Goal: Information Seeking & Learning: Learn about a topic

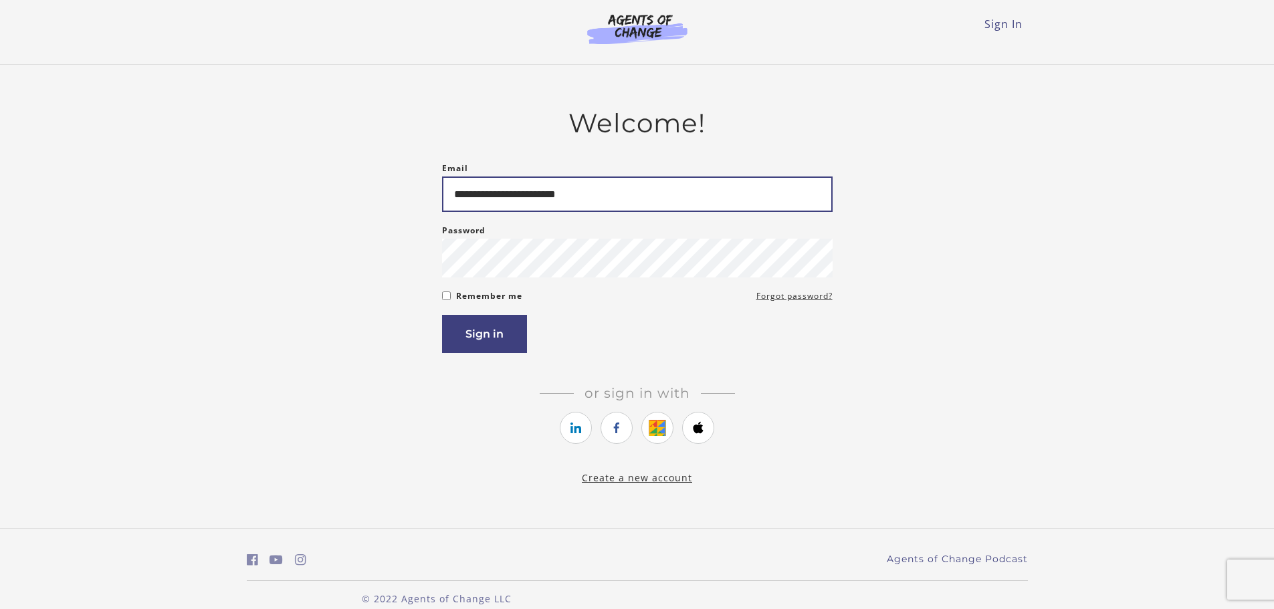
type input "**********"
click at [475, 332] on button "Sign in" at bounding box center [484, 334] width 85 height 38
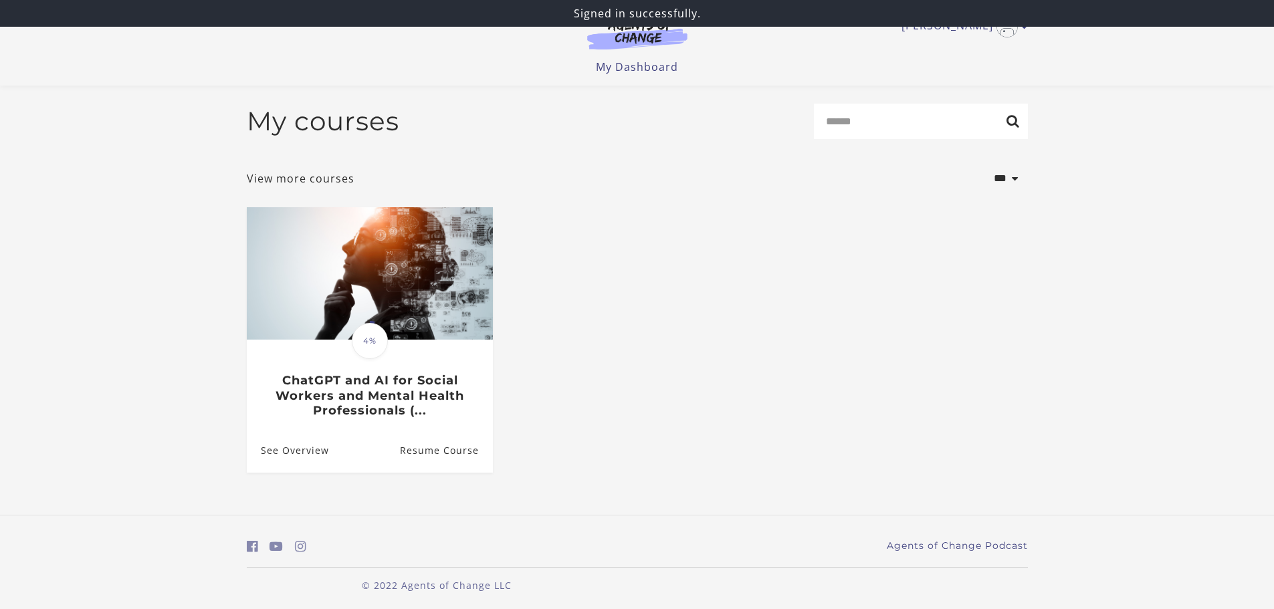
scroll to position [7, 0]
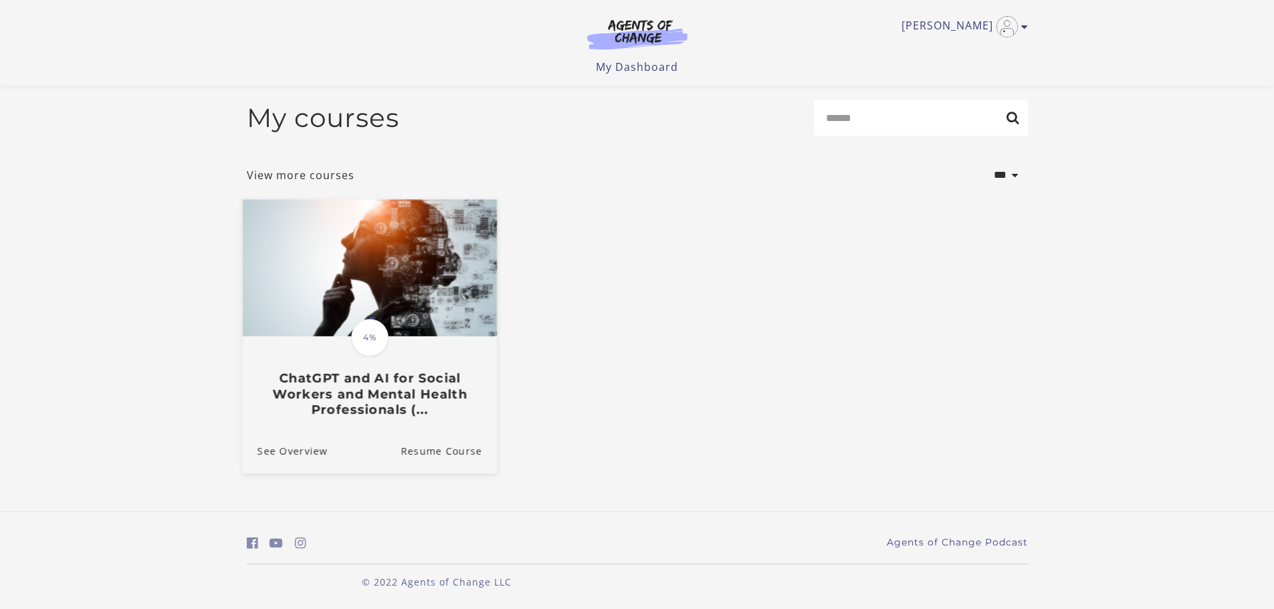
click at [334, 412] on h3 "ChatGPT and AI for Social Workers and Mental Health Professionals (..." at bounding box center [369, 393] width 225 height 47
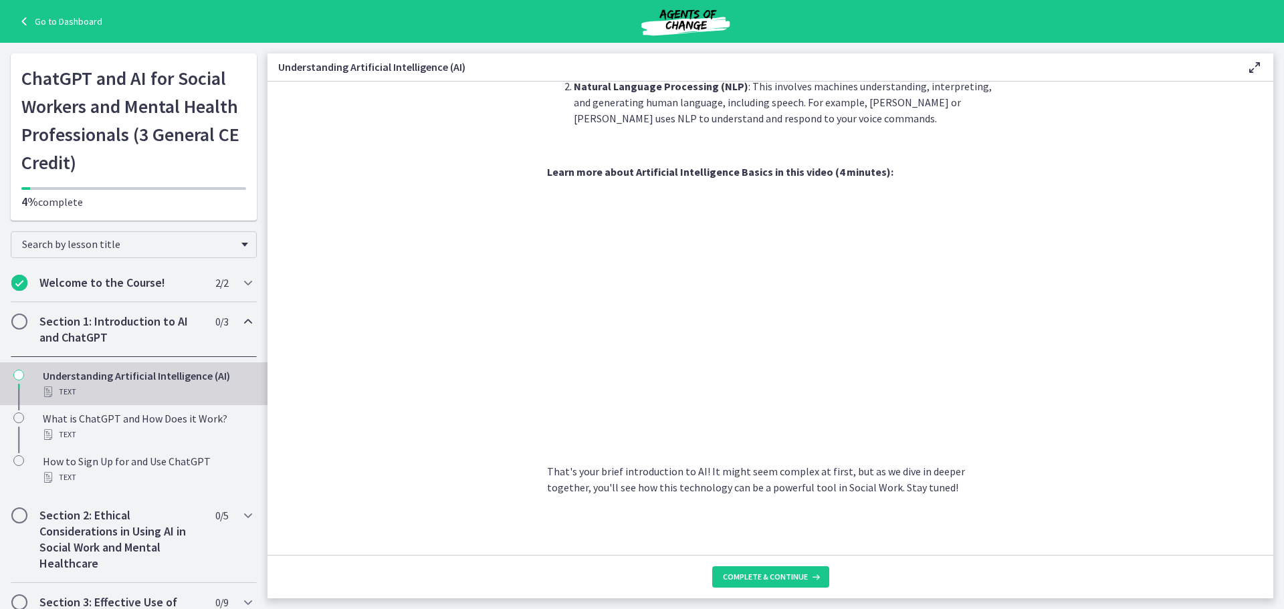
scroll to position [509, 0]
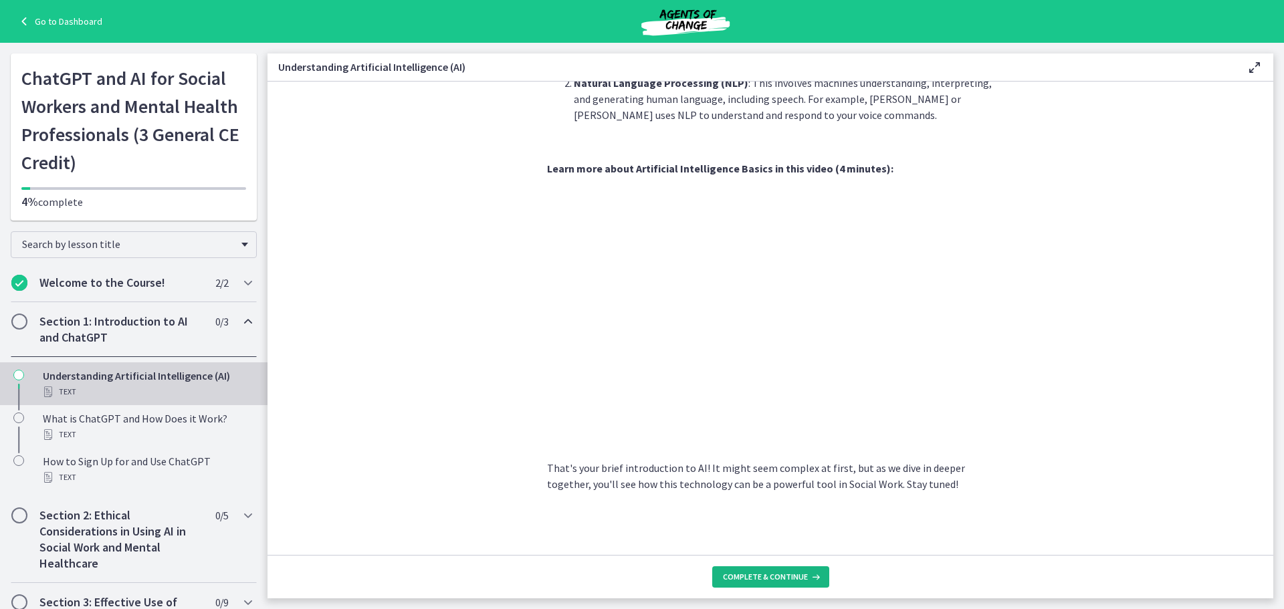
click at [742, 579] on span "Complete & continue" at bounding box center [765, 577] width 85 height 11
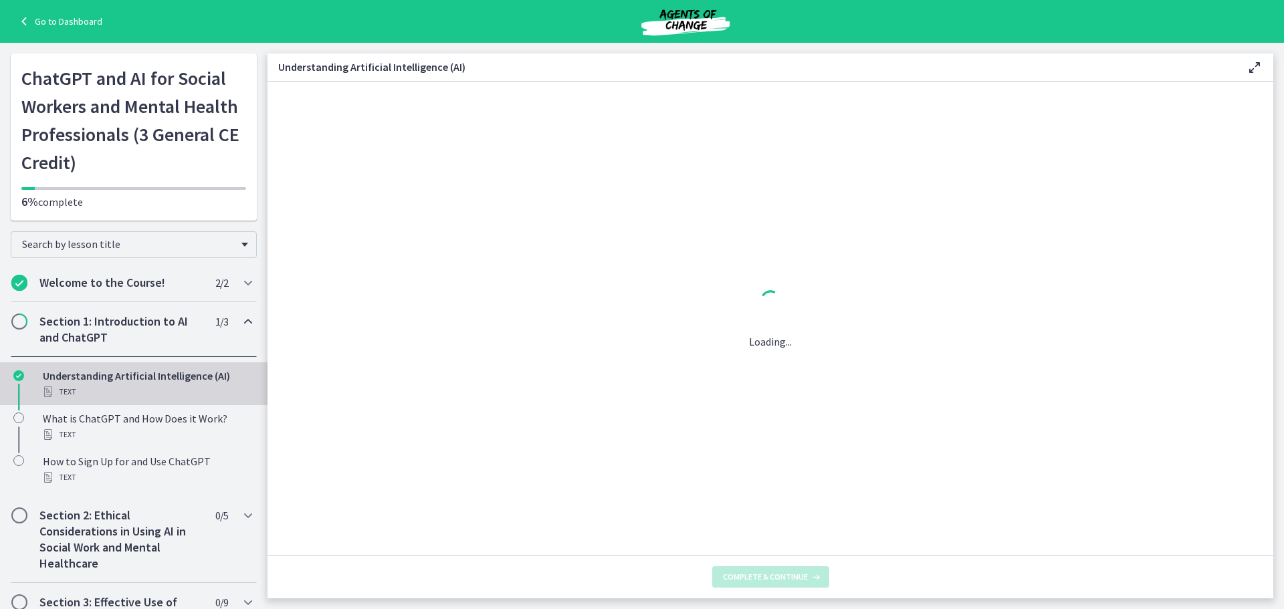
scroll to position [0, 0]
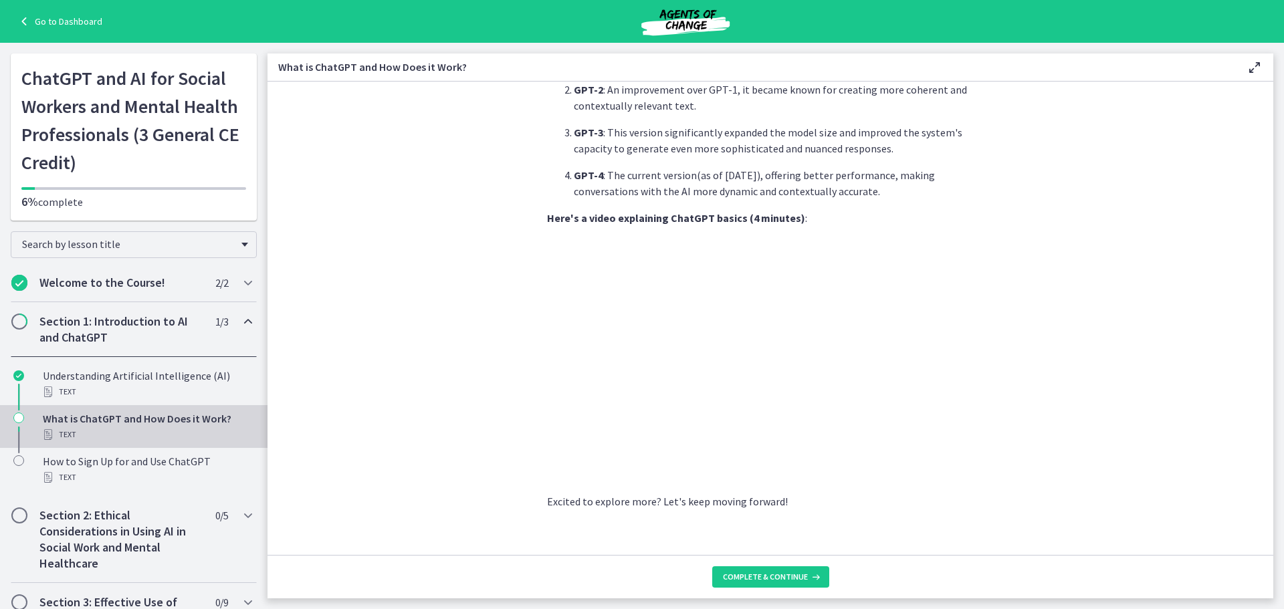
scroll to position [584, 0]
click at [772, 579] on span "Complete & continue" at bounding box center [765, 577] width 85 height 11
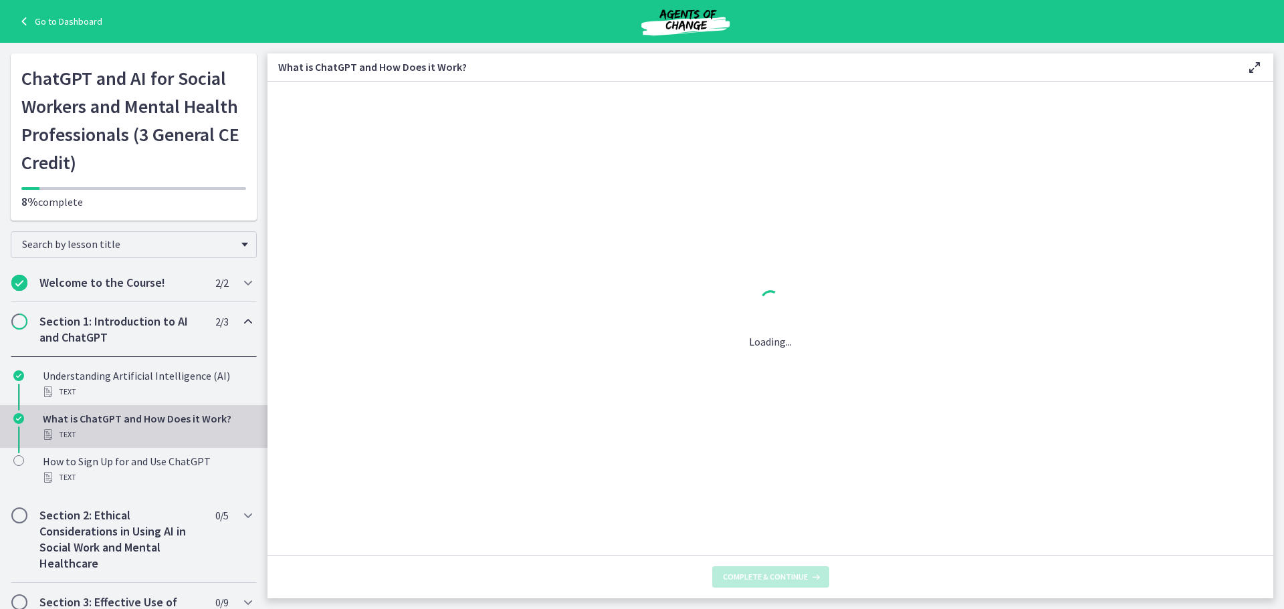
scroll to position [0, 0]
